Goal: Register for event/course

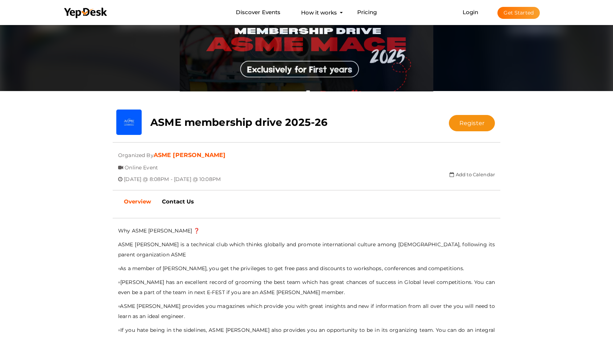
scroll to position [45, 0]
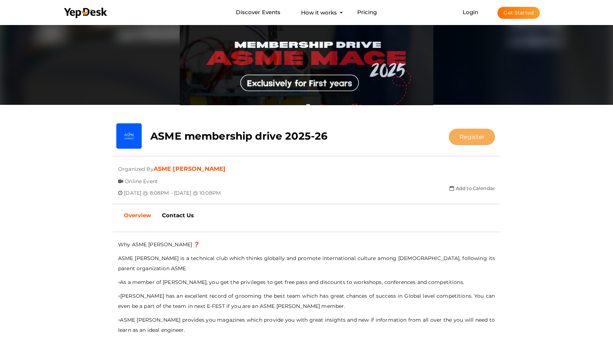
click at [472, 144] on button "Register" at bounding box center [472, 137] width 46 height 16
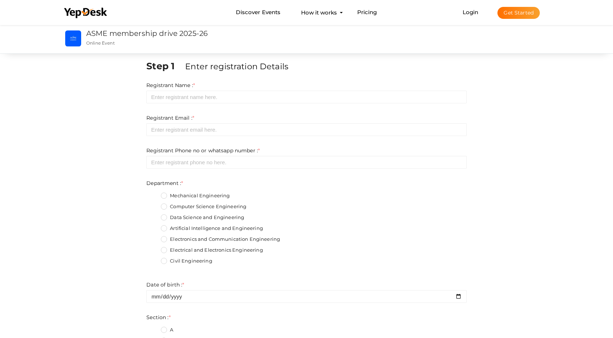
click at [243, 89] on div "Registrant Name : * Required. Invalid email Invalid phone number Invalid Format…" at bounding box center [306, 92] width 320 height 22
drag, startPoint x: 253, startPoint y: 90, endPoint x: 253, endPoint y: 95, distance: 5.1
click at [253, 92] on div "Registrant Name : * Required. Invalid email Invalid phone number Invalid Format…" at bounding box center [306, 92] width 320 height 22
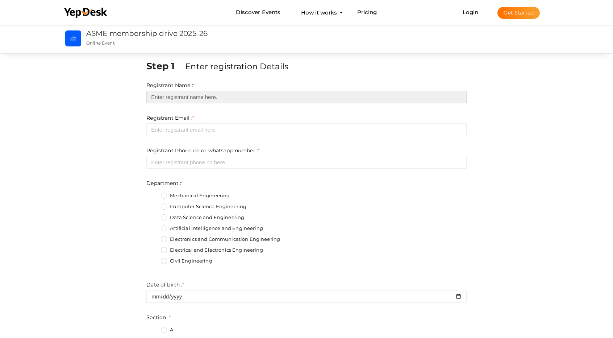
click at [253, 95] on input "text" at bounding box center [306, 97] width 320 height 13
type input "[PERSON_NAME]"
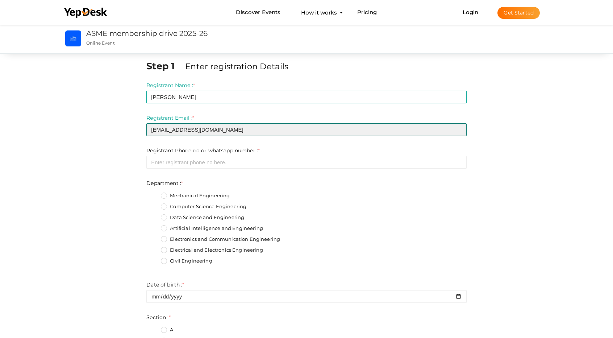
type input "[EMAIL_ADDRESS][DOMAIN_NAME]"
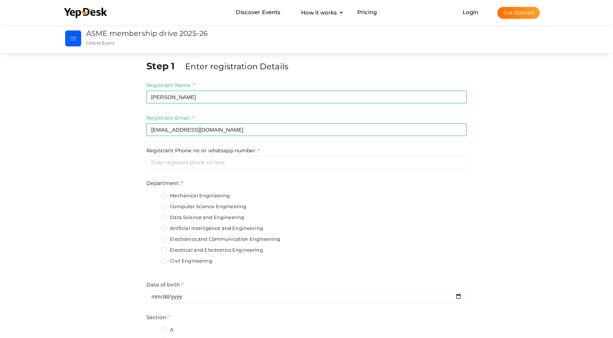
click at [549, 280] on div "Step 1 Enter registration Details Registrant Name : * [PERSON_NAME] Required. I…" at bounding box center [306, 342] width 507 height 566
click at [209, 158] on input "number" at bounding box center [306, 162] width 320 height 13
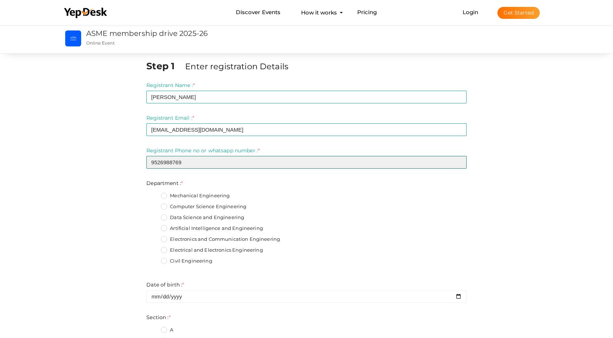
type input "9526988769"
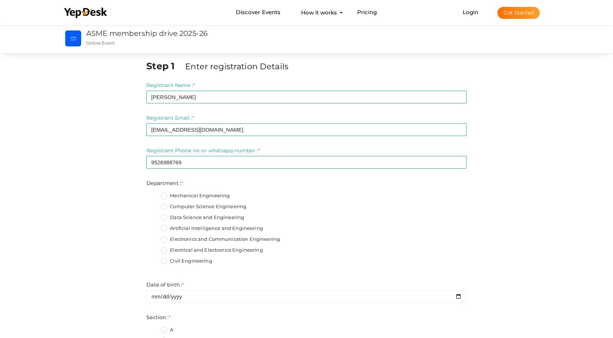
click at [199, 208] on label "Computer Science Engineering" at bounding box center [203, 206] width 85 height 7
click at [154, 204] on input "Computer Science Engineering" at bounding box center [154, 204] width 0 height 0
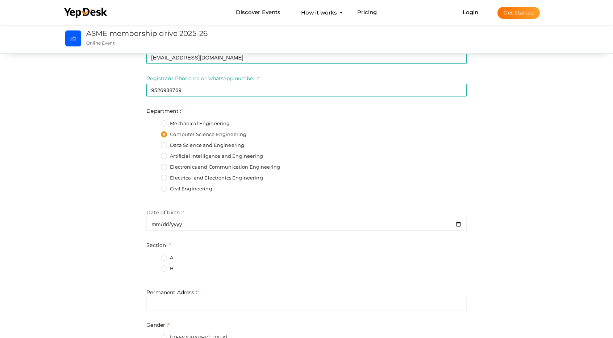
scroll to position [72, 0]
click at [170, 145] on label "Data Science and Engineering" at bounding box center [202, 144] width 83 height 7
click at [154, 143] on input "Data Science and Engineering" at bounding box center [154, 143] width 0 height 0
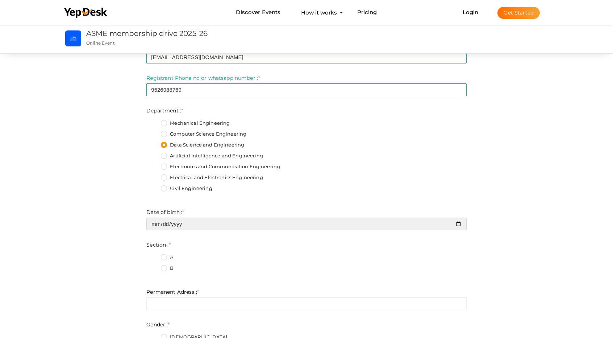
click at [195, 227] on input "date" at bounding box center [306, 223] width 320 height 13
type input "[DATE]"
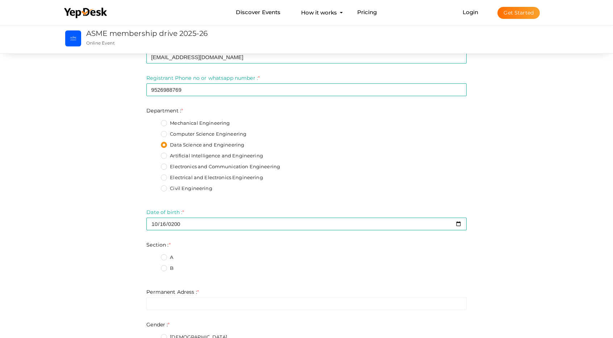
click at [169, 252] on fieldset "A B" at bounding box center [306, 263] width 320 height 27
click at [166, 256] on label "A" at bounding box center [167, 257] width 12 height 7
click at [154, 255] on input "A" at bounding box center [154, 255] width 0 height 0
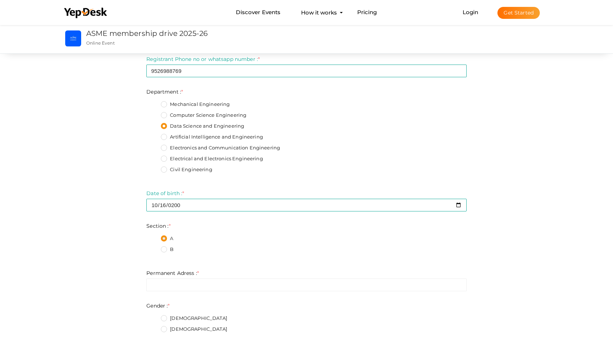
scroll to position [181, 0]
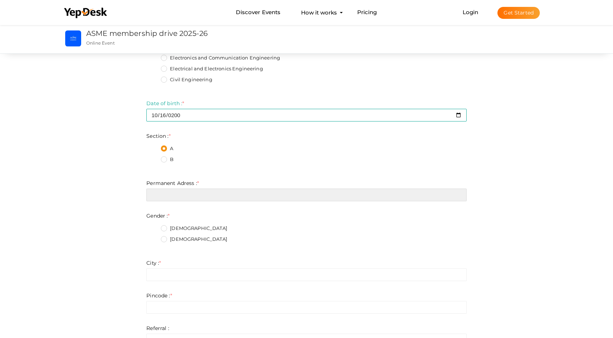
click at [192, 198] on input "text" at bounding box center [306, 194] width 320 height 13
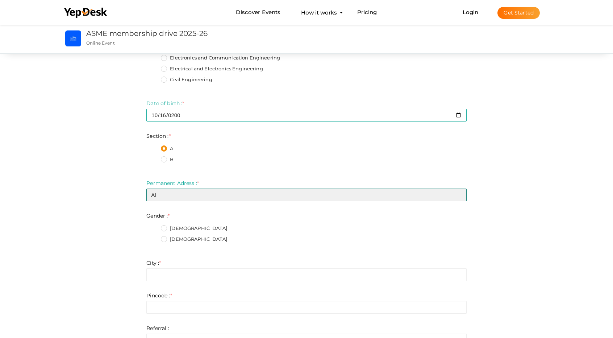
type input "A"
click at [233, 191] on input "[PERSON_NAME] (h),Kunnackal P.O ,Peruvamuzhy east ,682316" at bounding box center [306, 194] width 320 height 13
click at [228, 194] on input "[PERSON_NAME] (h),Kunnackal P.O ,Peruvamuzhy east ,682316" at bounding box center [306, 194] width 320 height 13
click at [190, 196] on input "[PERSON_NAME] (h),Kunnackal P.O , Peruvamuzhy east ,682316" at bounding box center [306, 194] width 320 height 13
type input "[PERSON_NAME] (h),Kunnackal P.O ,Peruvamuzhy east ,682316"
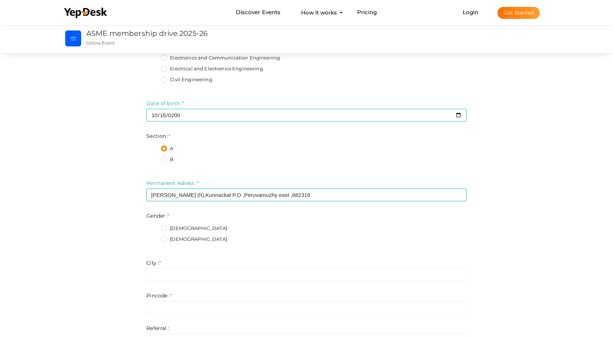
click at [172, 225] on label "[DEMOGRAPHIC_DATA]" at bounding box center [194, 228] width 66 height 7
click at [154, 226] on input "[DEMOGRAPHIC_DATA]" at bounding box center [154, 226] width 0 height 0
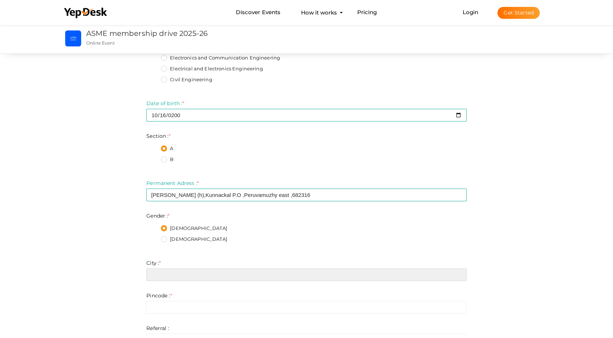
click at [188, 274] on input "text" at bounding box center [306, 274] width 320 height 13
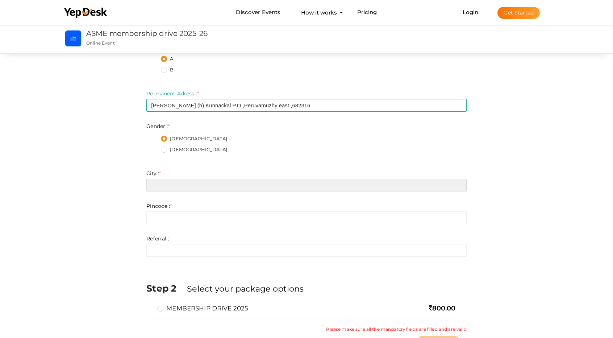
scroll to position [326, 0]
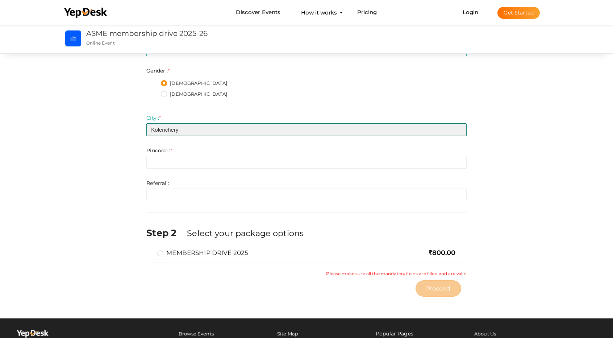
type input "Kolenchery"
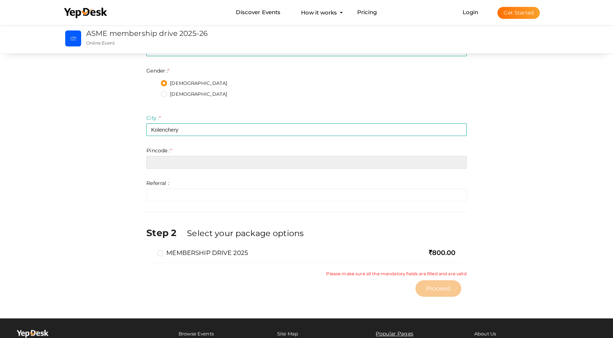
click at [174, 159] on input "number" at bounding box center [306, 162] width 320 height 13
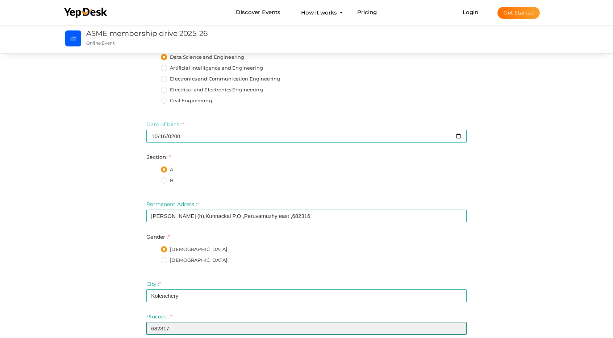
scroll to position [145, 0]
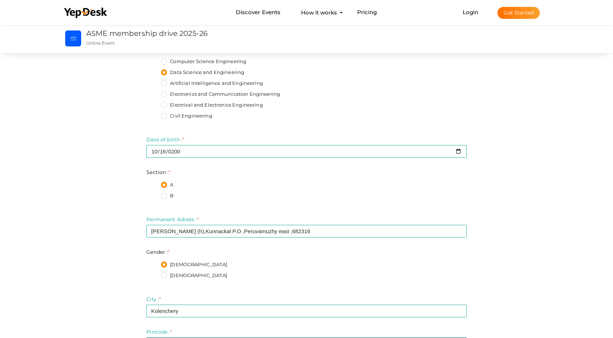
type input "682317"
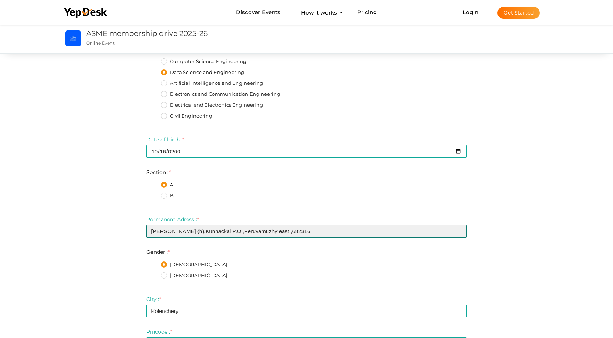
drag, startPoint x: 309, startPoint y: 231, endPoint x: 273, endPoint y: 226, distance: 36.3
click at [273, 226] on input "[PERSON_NAME] (h),Kunnackal P.O ,Peruvamuzhy east ,682316" at bounding box center [306, 231] width 320 height 13
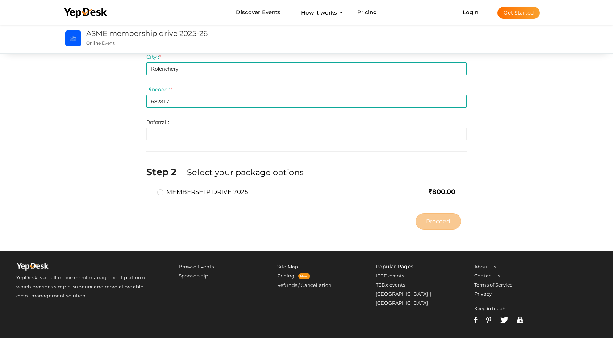
scroll to position [326, 0]
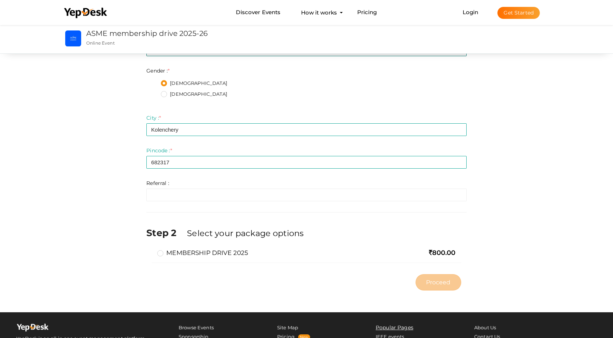
type input "[PERSON_NAME] (h),Kunnackal P.O ,Peruvamuzhy east"
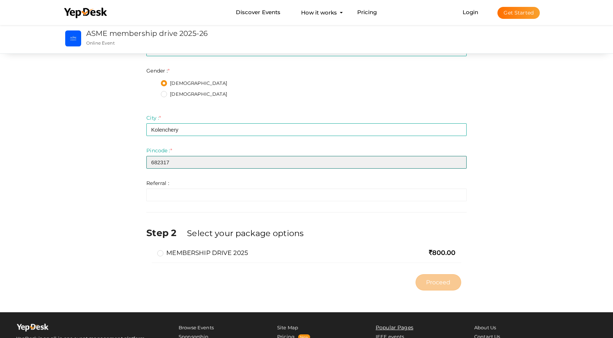
click at [199, 163] on input "682317" at bounding box center [306, 162] width 320 height 13
type input "6"
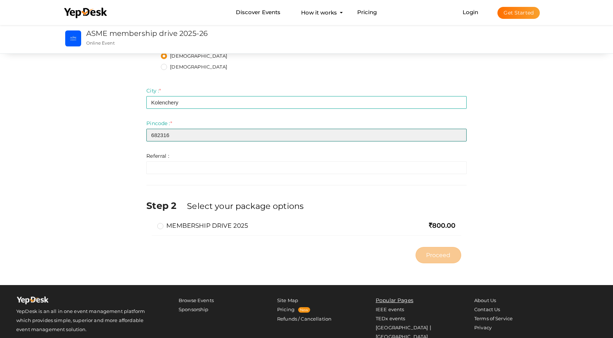
scroll to position [362, 0]
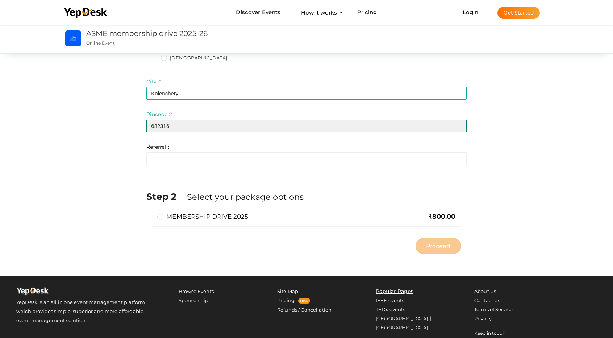
type input "682316"
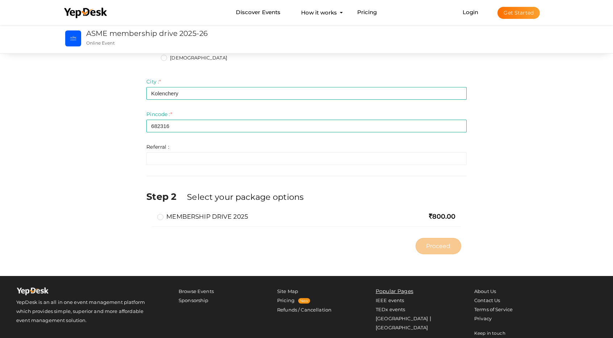
click at [220, 202] on div "Step 2 Select your package options" at bounding box center [306, 201] width 320 height 22
click at [205, 216] on label "MEMBERSHIP DRIVE 2025" at bounding box center [202, 216] width 91 height 9
click at [150, 213] on input "MEMBERSHIP DRIVE 2025" at bounding box center [150, 213] width 0 height 0
click at [436, 250] on button "Proceed" at bounding box center [438, 246] width 46 height 16
type input "N/A"
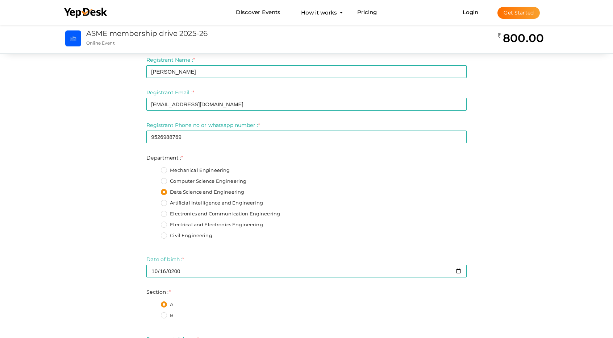
scroll to position [0, 0]
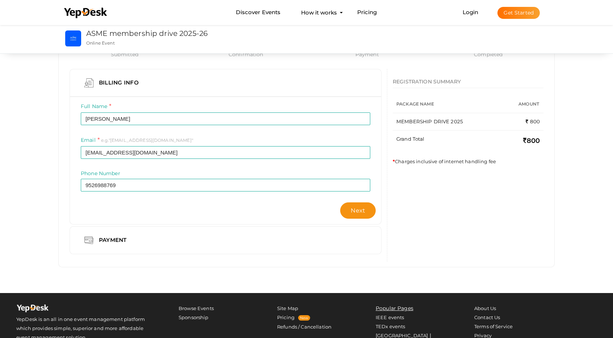
scroll to position [102, 0]
